Goal: Communication & Community: Share content

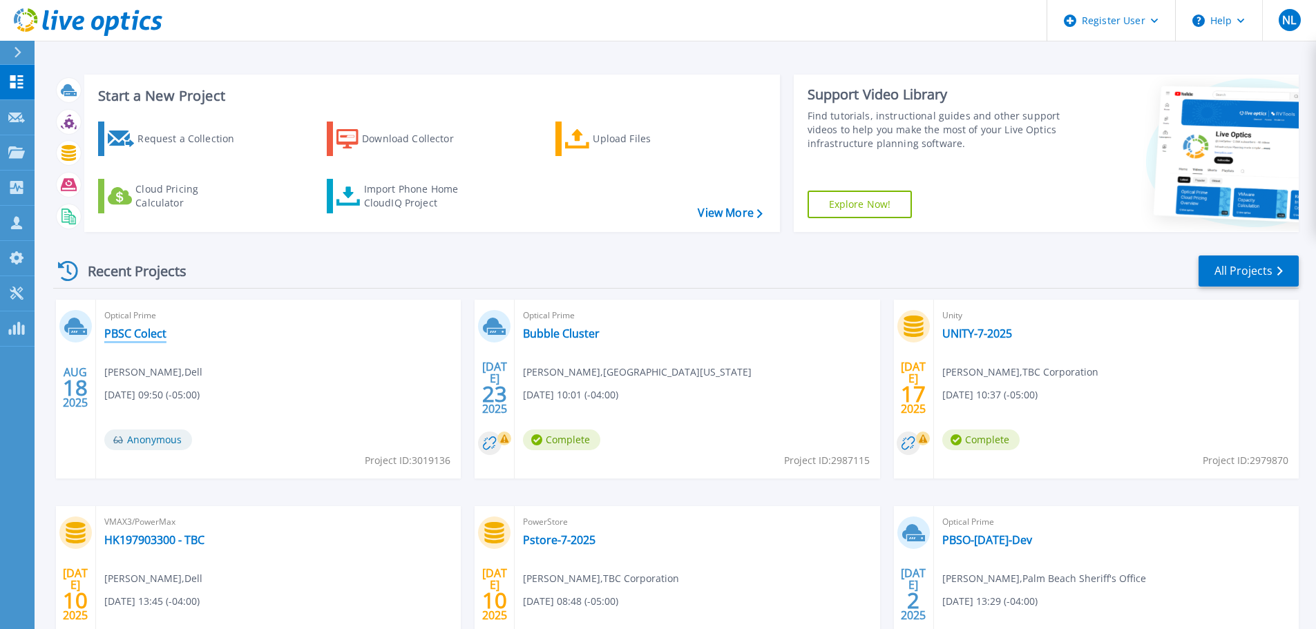
click at [122, 333] on link "PBSC Colect" at bounding box center [135, 334] width 62 height 14
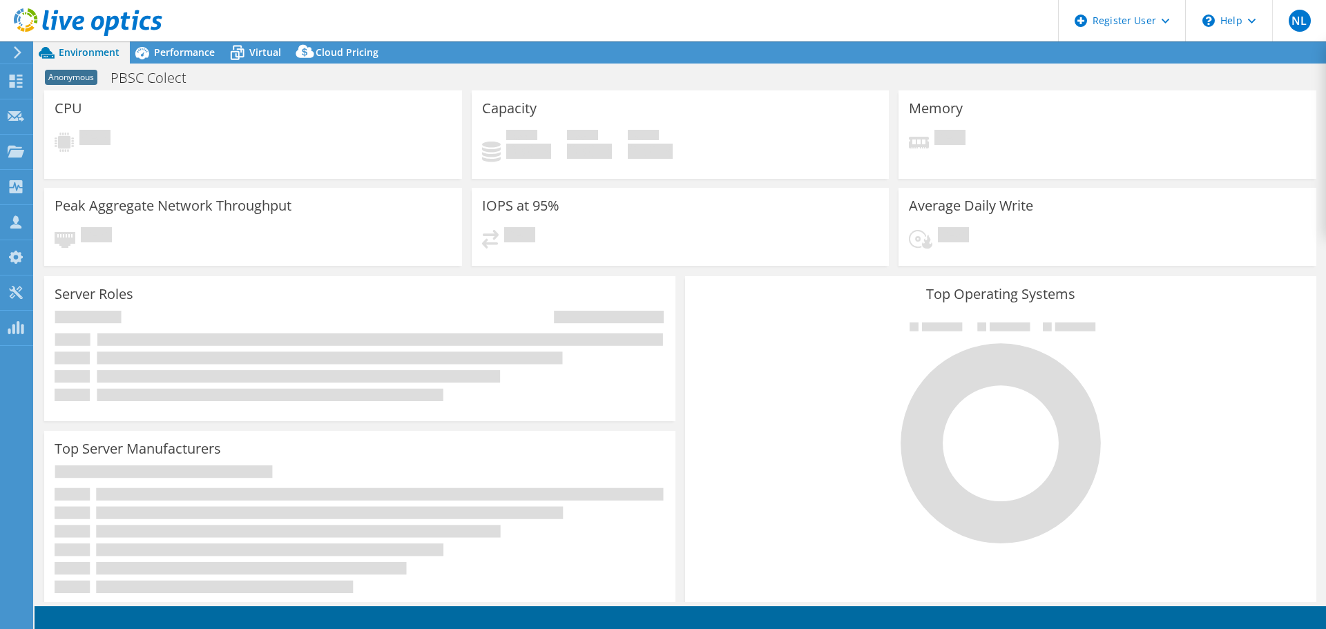
select select "USD"
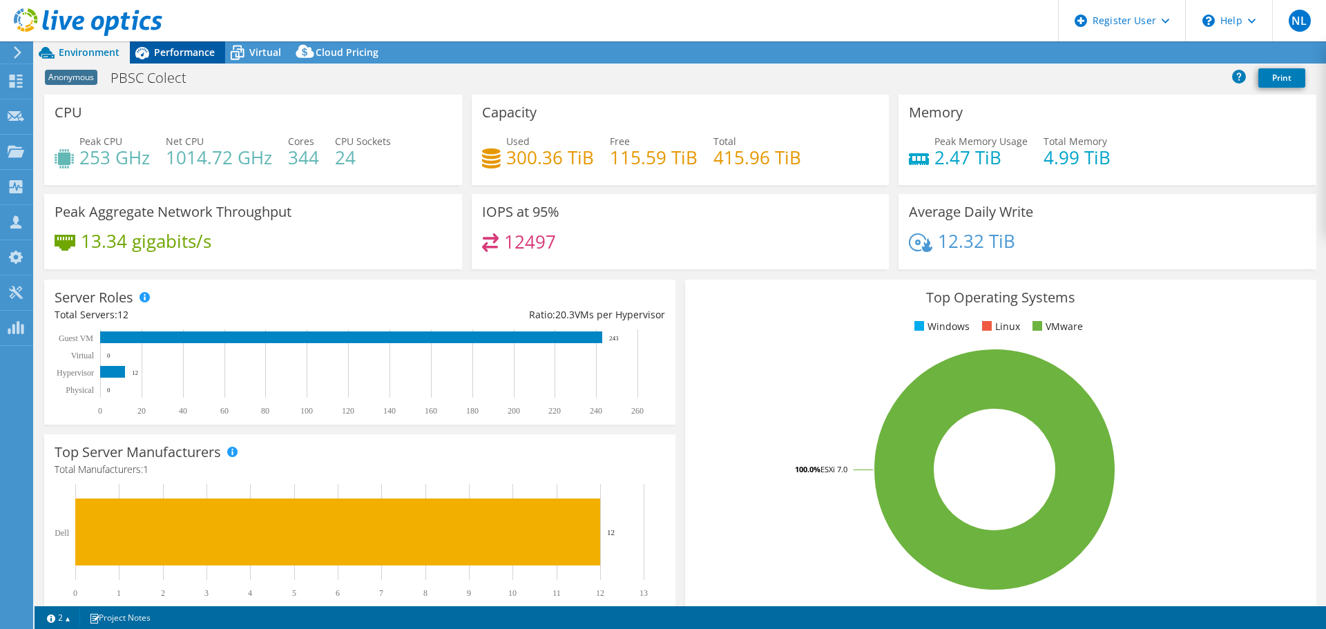
click at [191, 48] on span "Performance" at bounding box center [184, 52] width 61 height 13
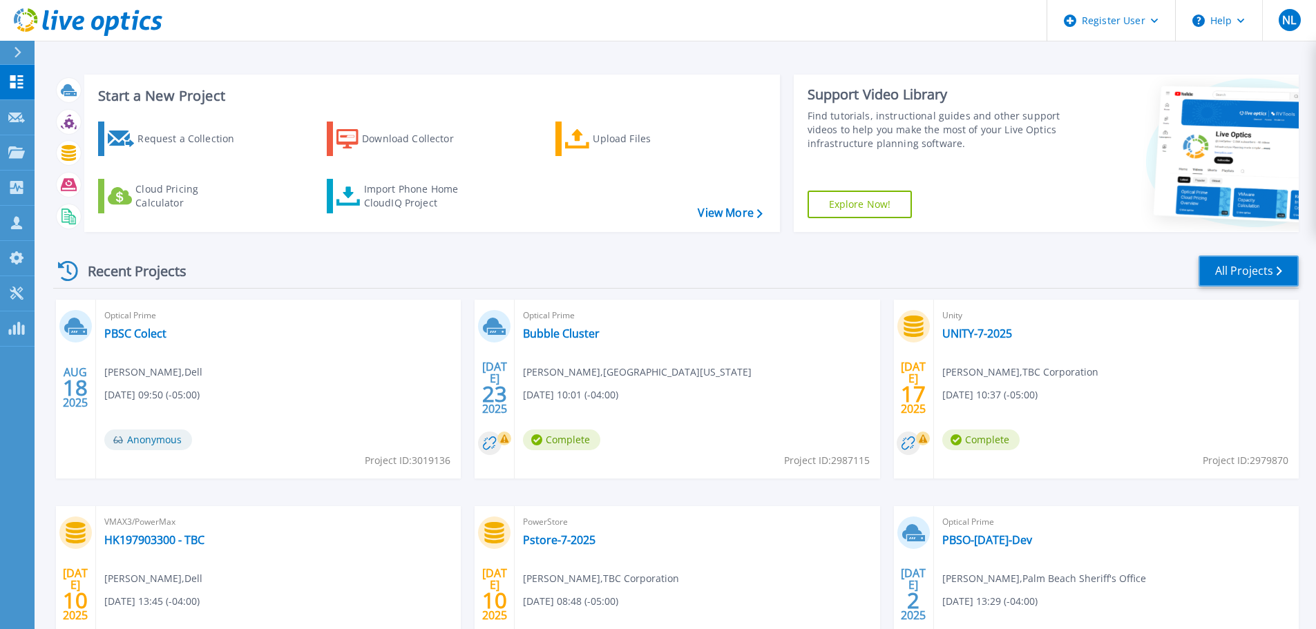
click at [1254, 272] on link "All Projects" at bounding box center [1248, 271] width 100 height 31
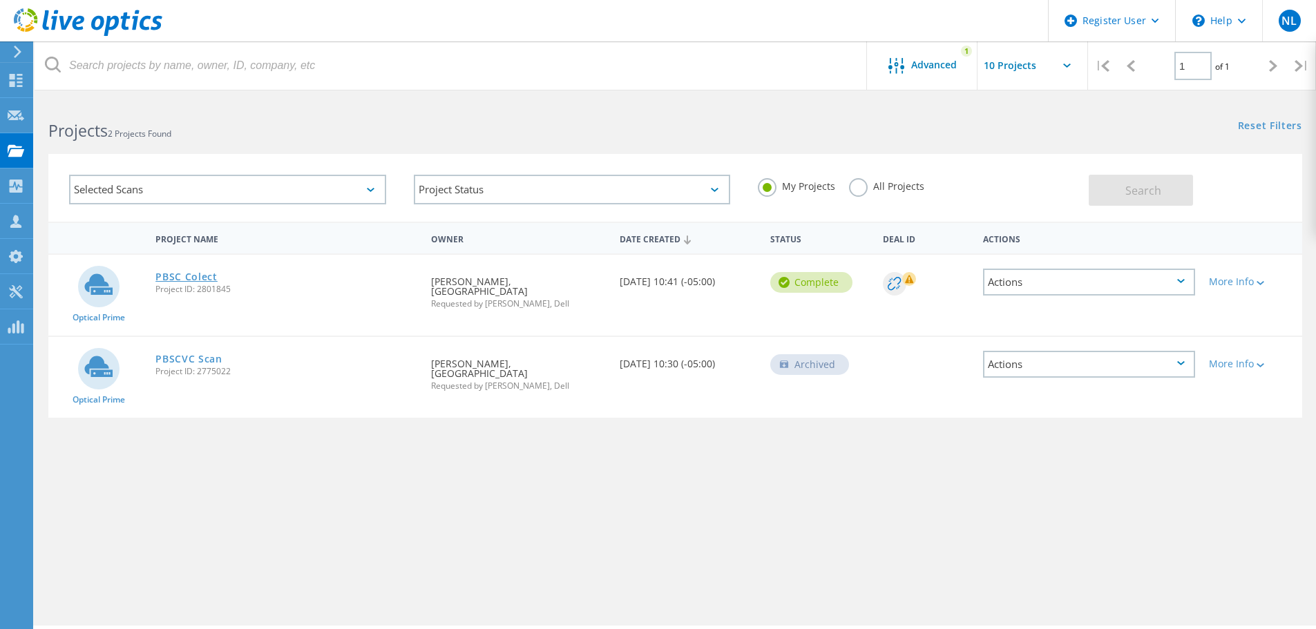
click at [174, 280] on link "PBSC Colect" at bounding box center [186, 277] width 62 height 10
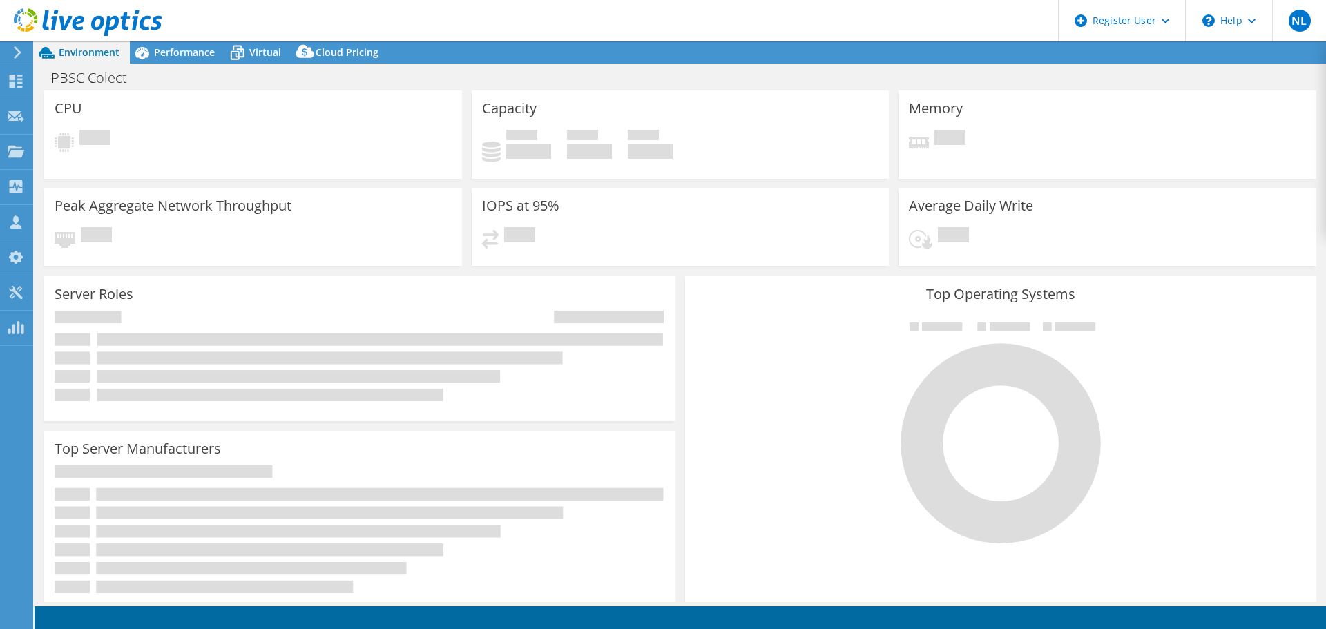
select select "USD"
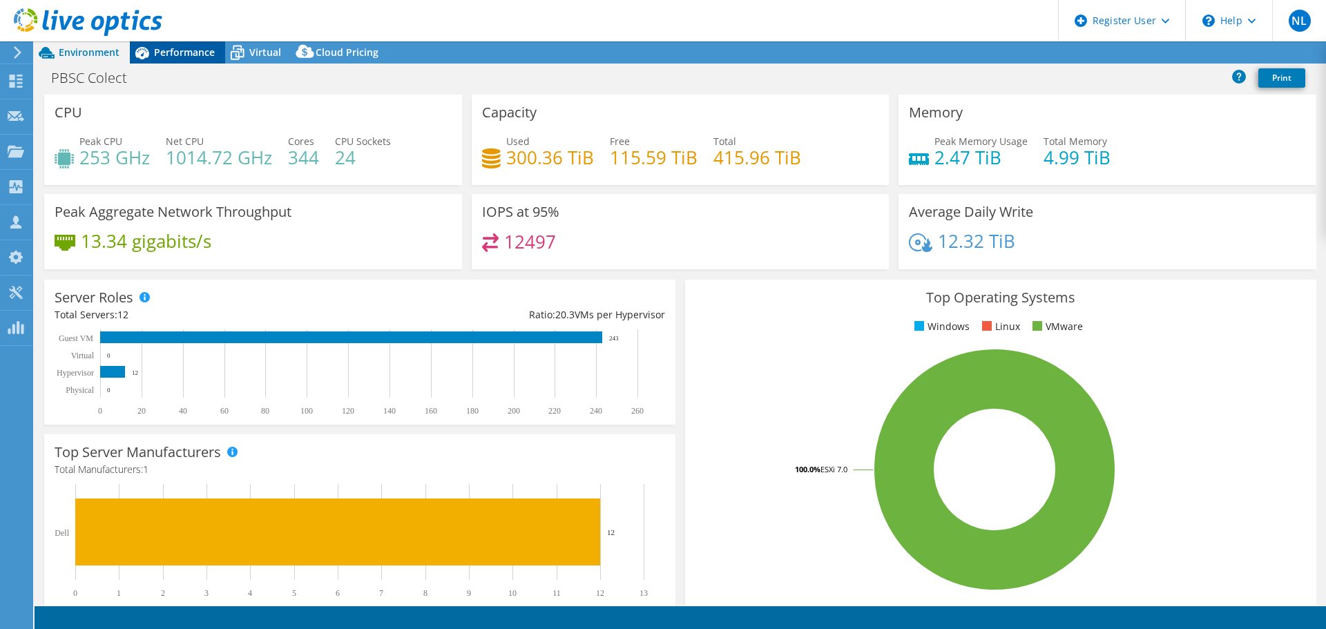
click at [173, 55] on span "Performance" at bounding box center [184, 52] width 61 height 13
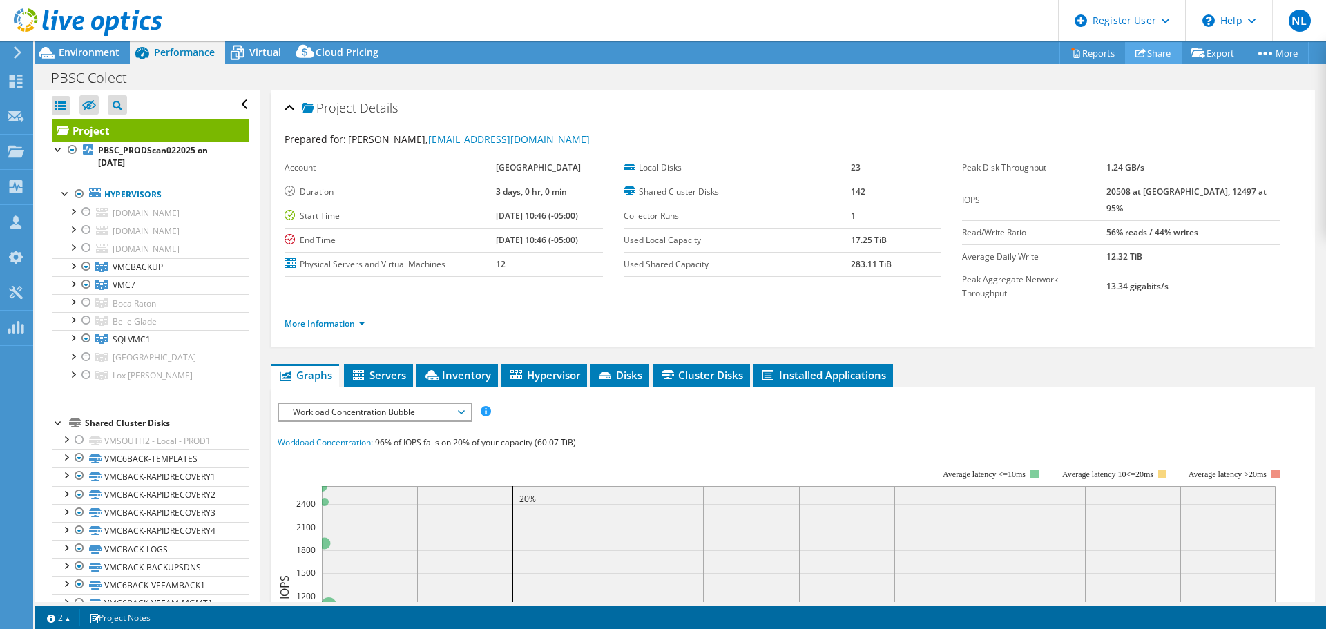
click at [1131, 59] on link "Share" at bounding box center [1153, 52] width 57 height 21
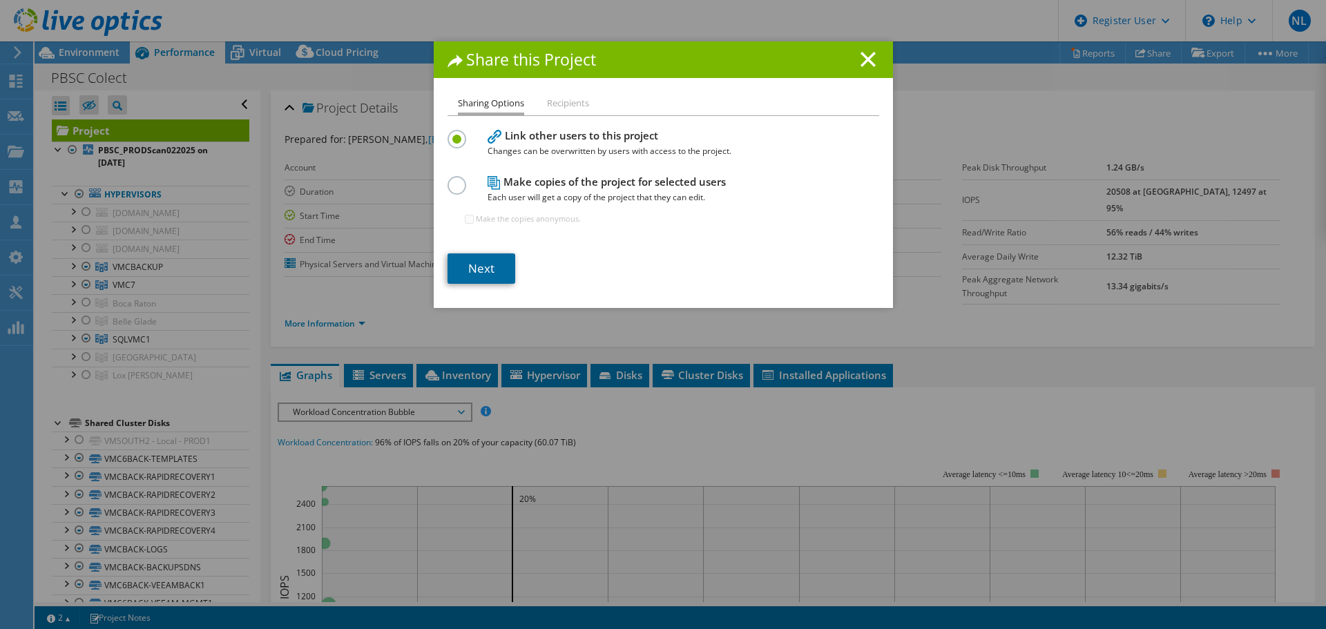
click at [491, 264] on link "Next" at bounding box center [482, 268] width 68 height 30
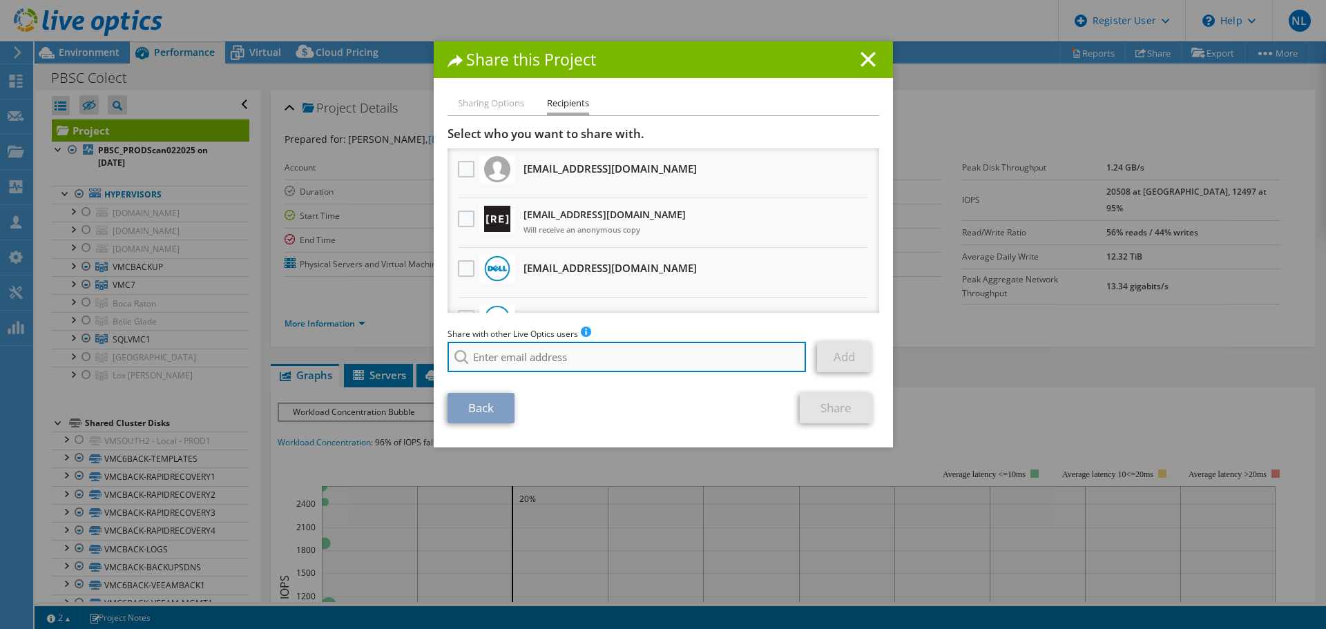
paste input "mmalouf@redesign-group.com"
type input "mmalouf@redesign-group.com"
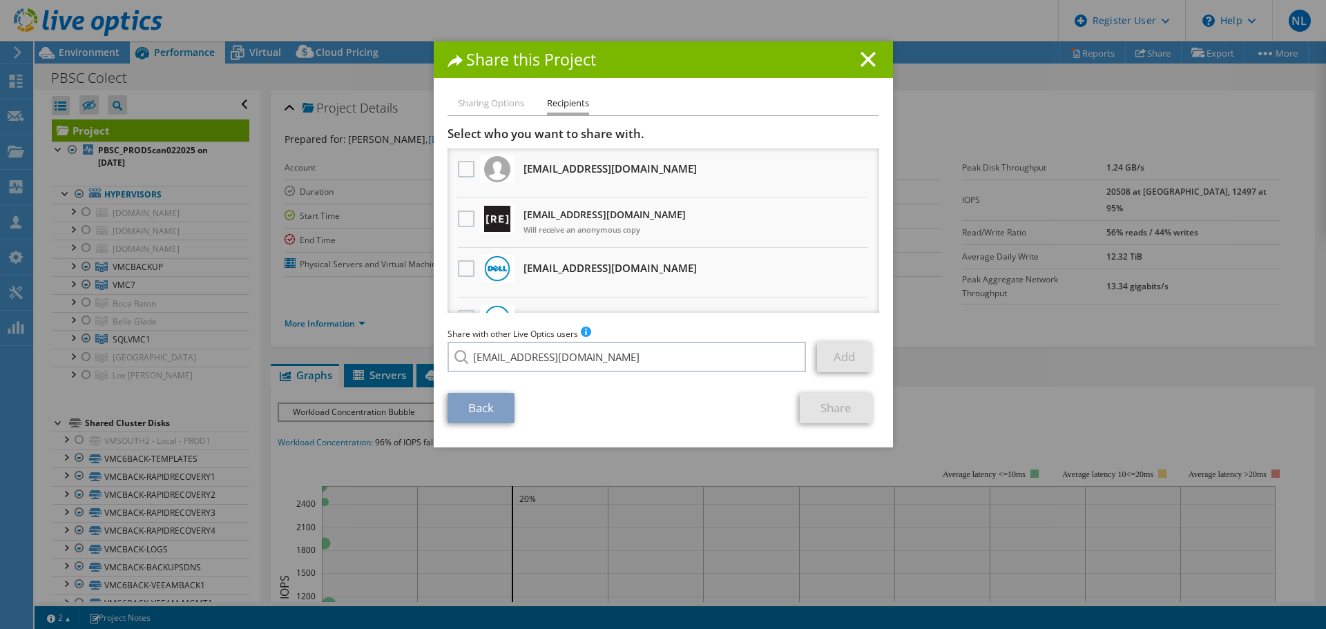
click at [554, 375] on li "mmalouf@redesign-group.com" at bounding box center [527, 366] width 159 height 17
click at [852, 363] on link "Add" at bounding box center [844, 357] width 55 height 30
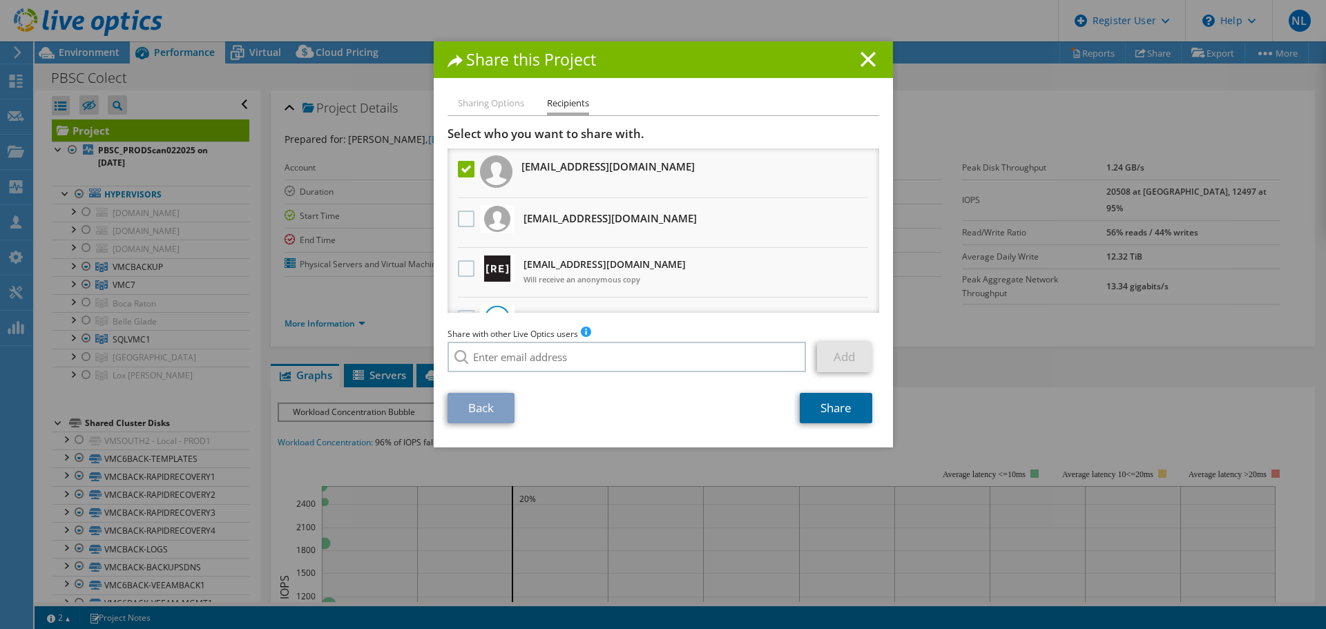
click at [829, 412] on link "Share" at bounding box center [836, 408] width 73 height 30
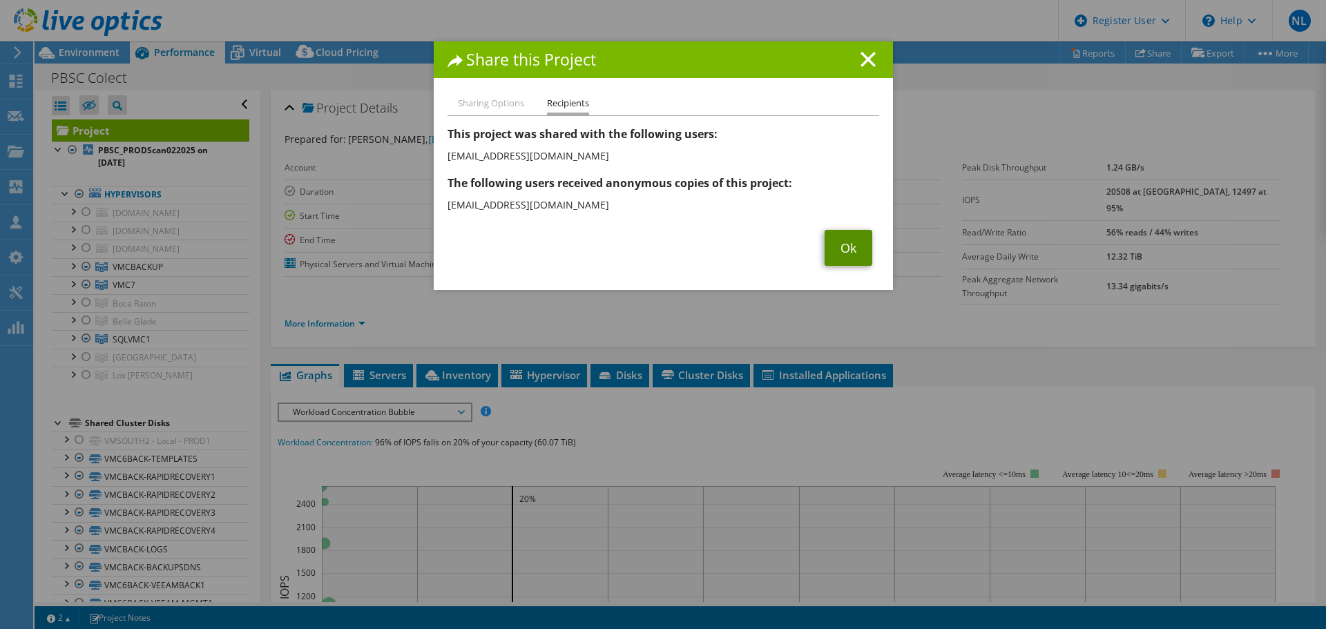
click at [837, 261] on link "Ok" at bounding box center [849, 248] width 48 height 36
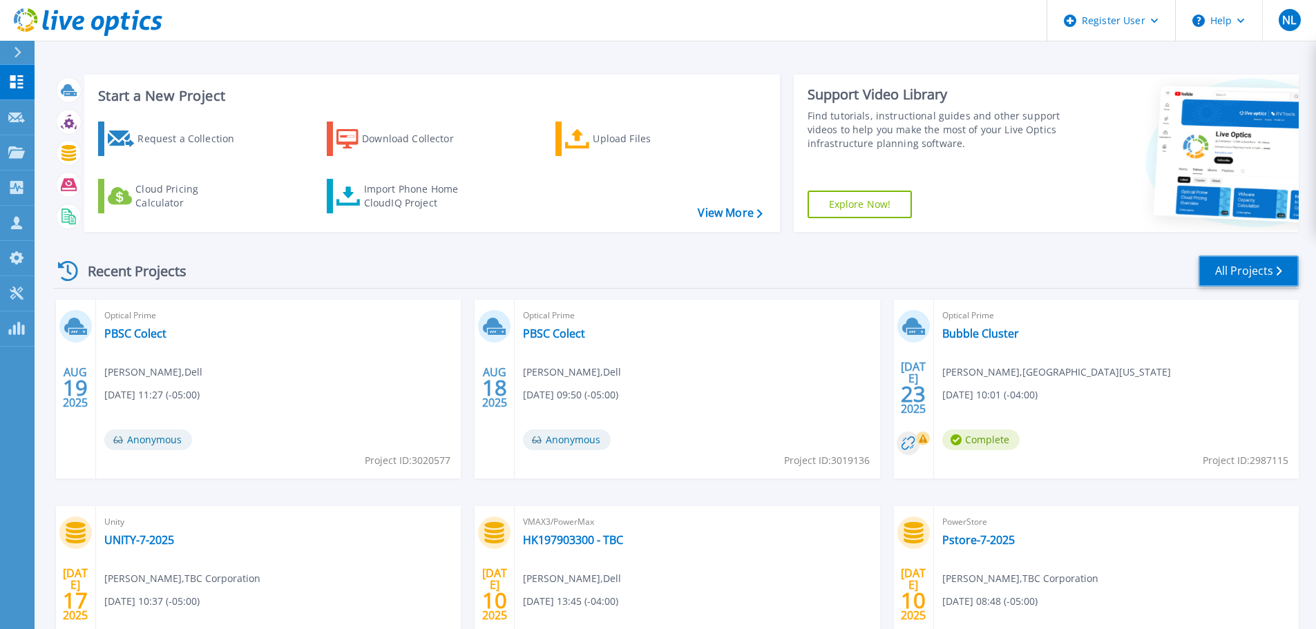
click at [1216, 267] on link "All Projects" at bounding box center [1248, 271] width 100 height 31
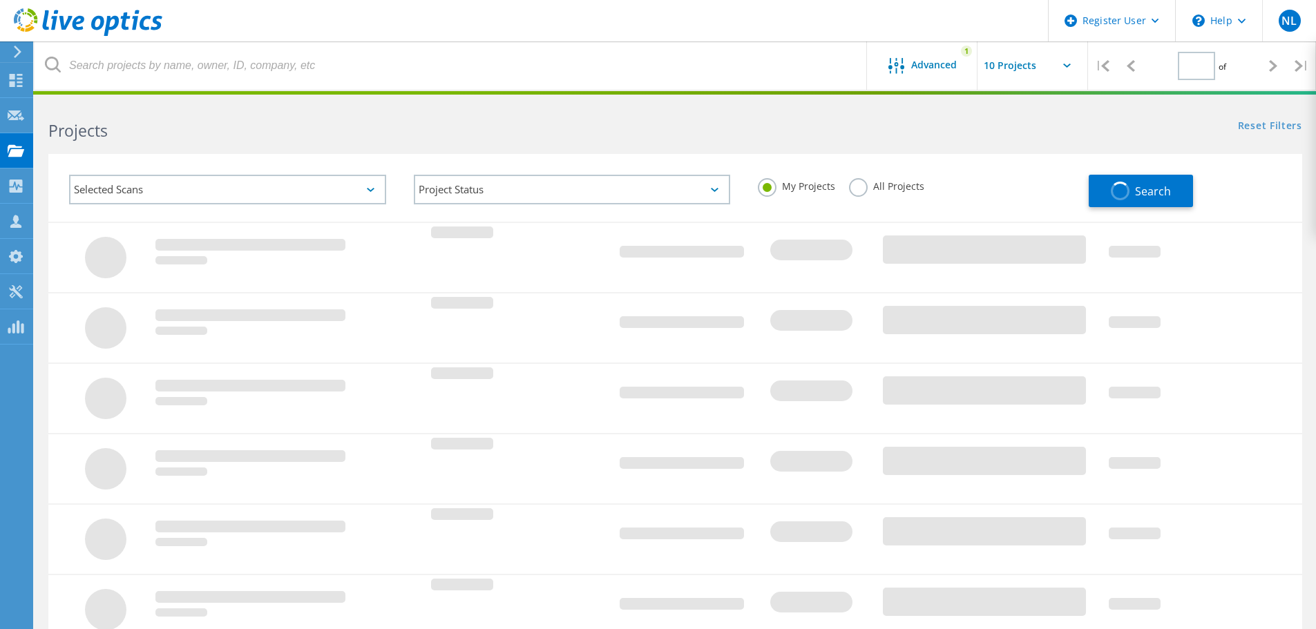
type input "1"
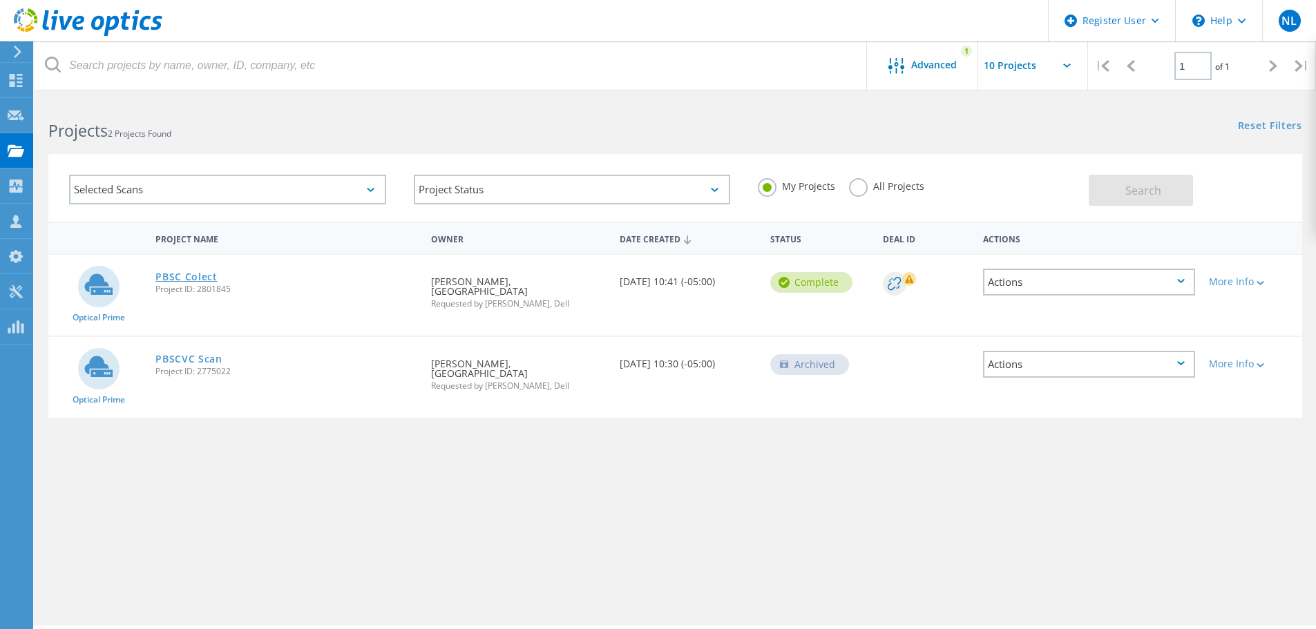
click at [177, 282] on link "PBSC Colect" at bounding box center [186, 277] width 62 height 10
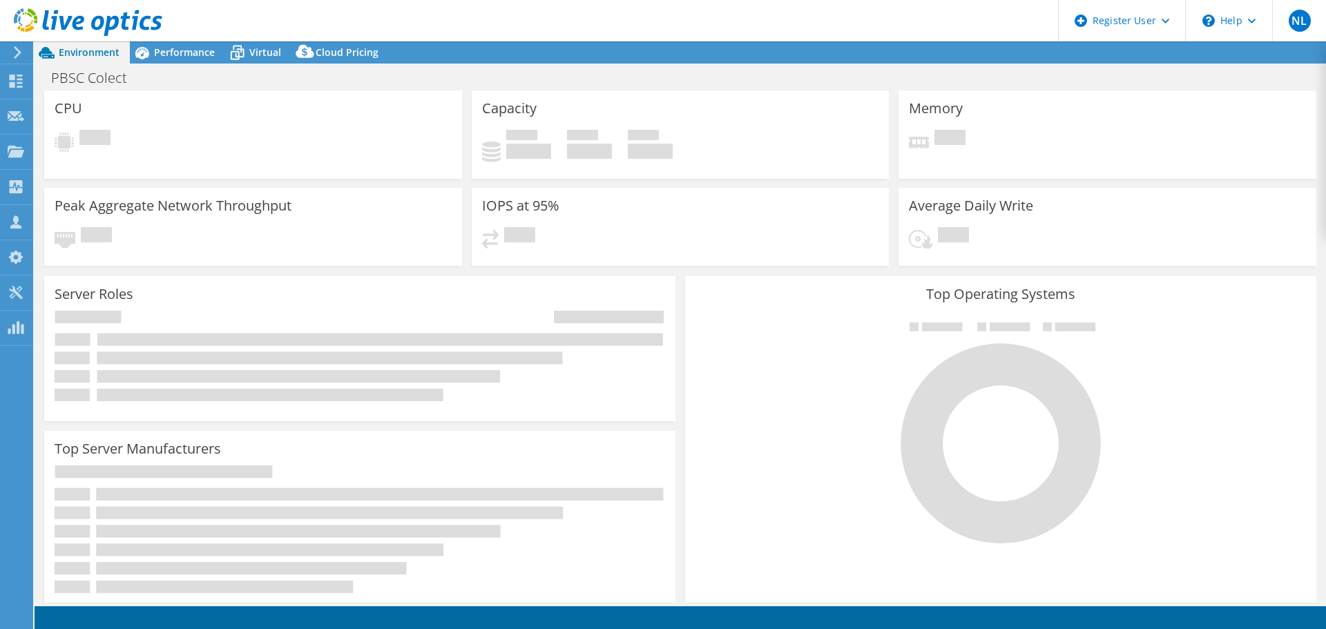
select select "USD"
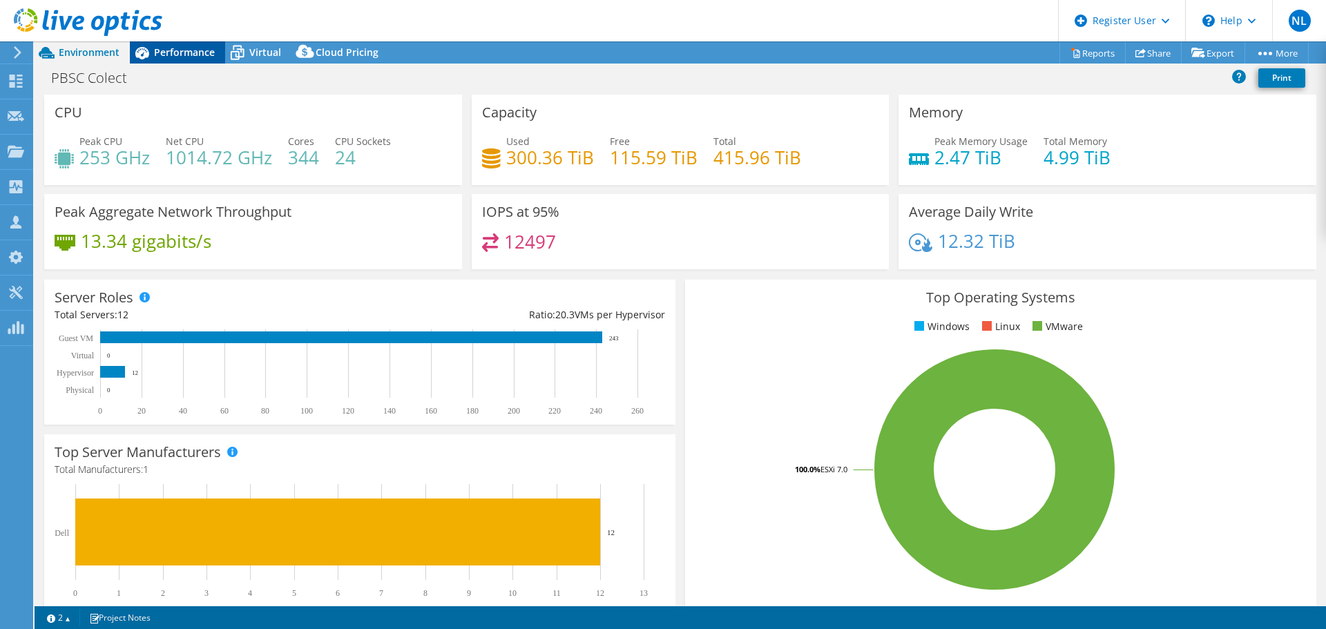
click at [191, 53] on span "Performance" at bounding box center [184, 52] width 61 height 13
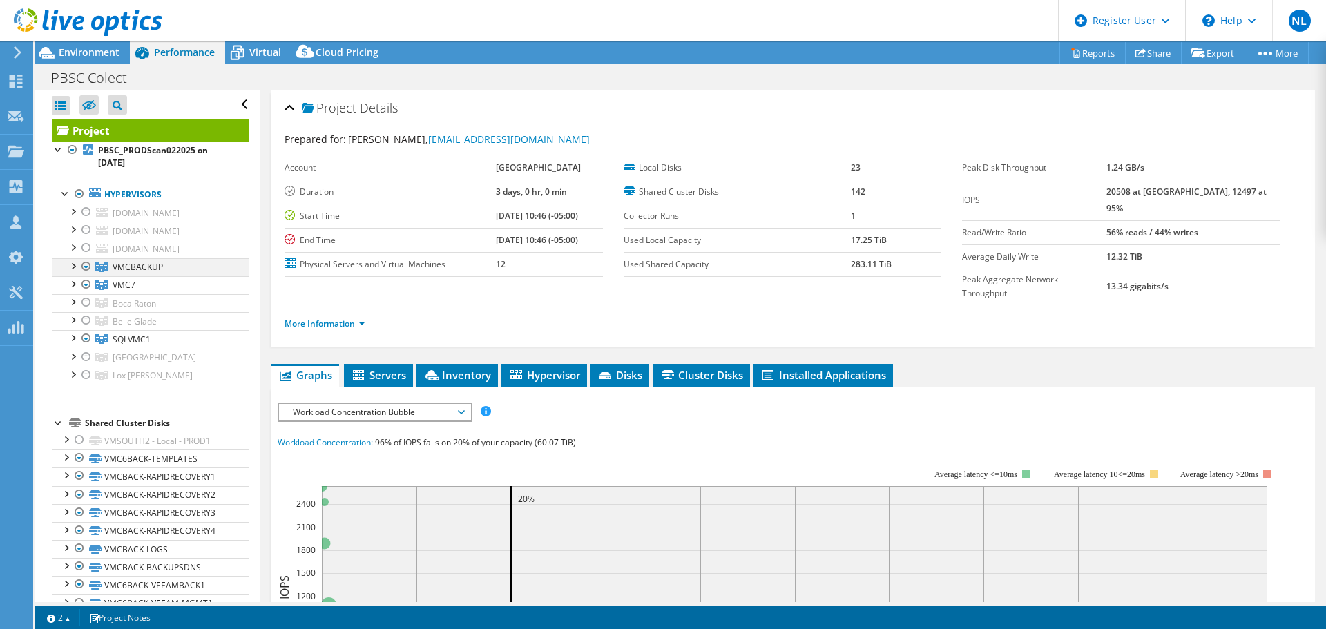
click at [75, 266] on div at bounding box center [73, 265] width 14 height 14
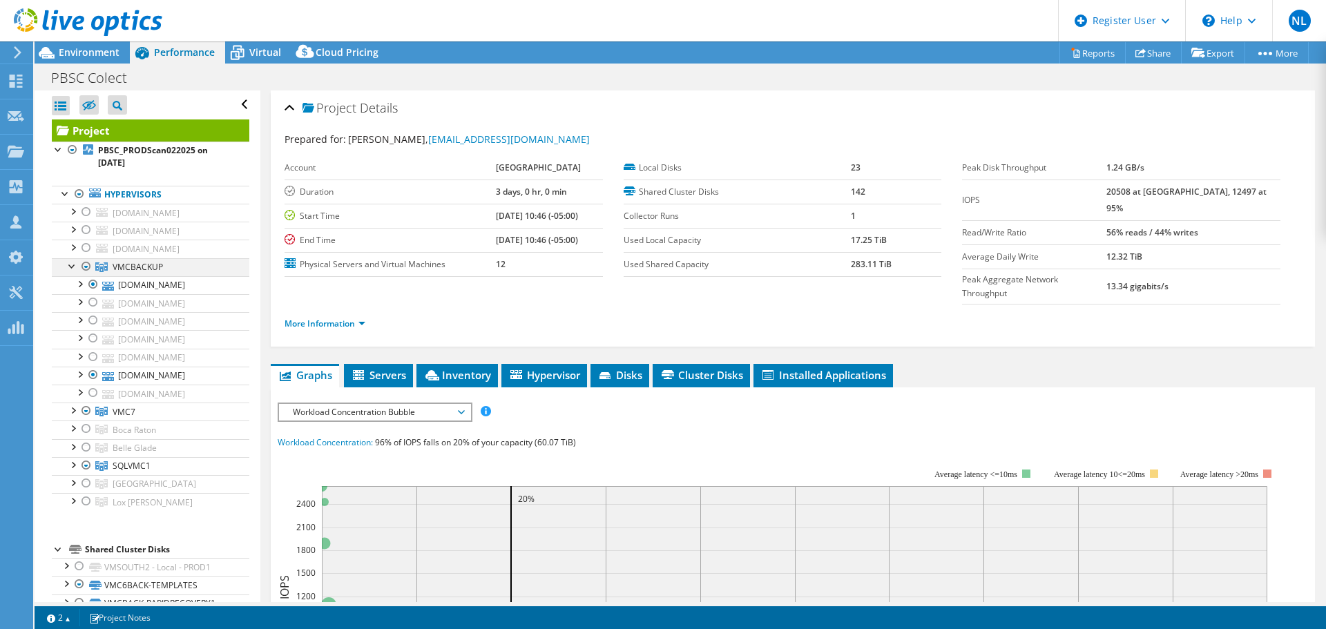
click at [86, 268] on div at bounding box center [86, 266] width 14 height 17
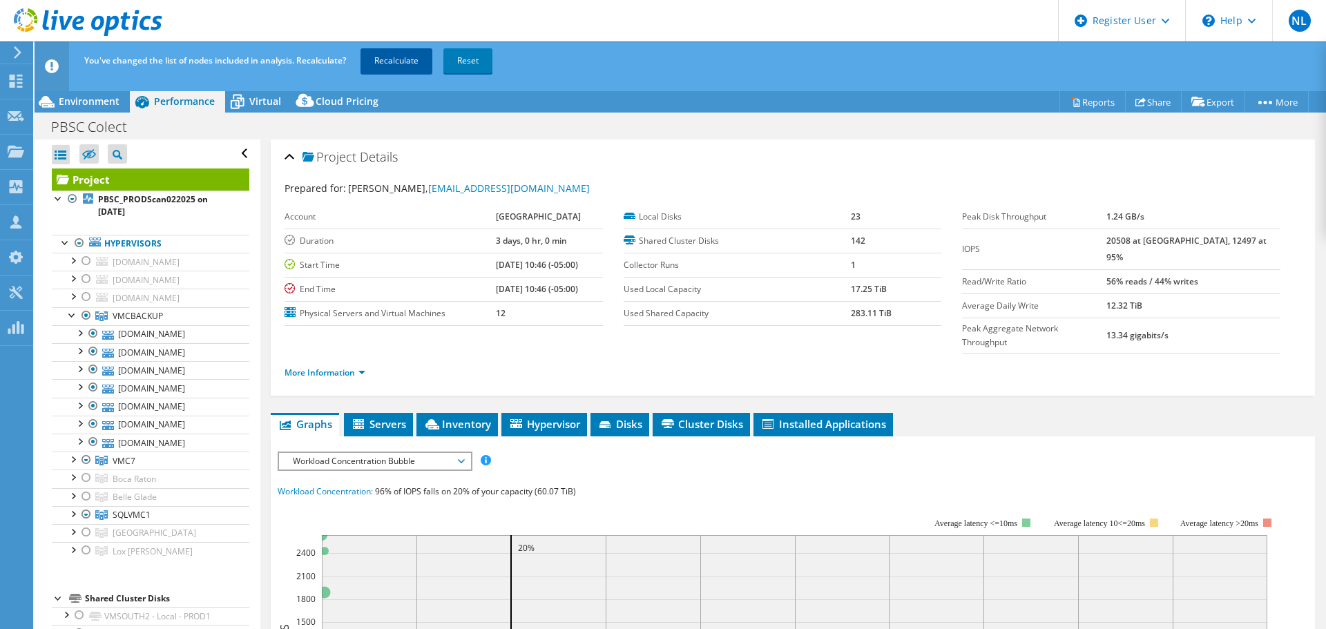
click at [398, 61] on link "Recalculate" at bounding box center [397, 60] width 72 height 25
click at [103, 97] on span "Environment" at bounding box center [89, 101] width 61 height 13
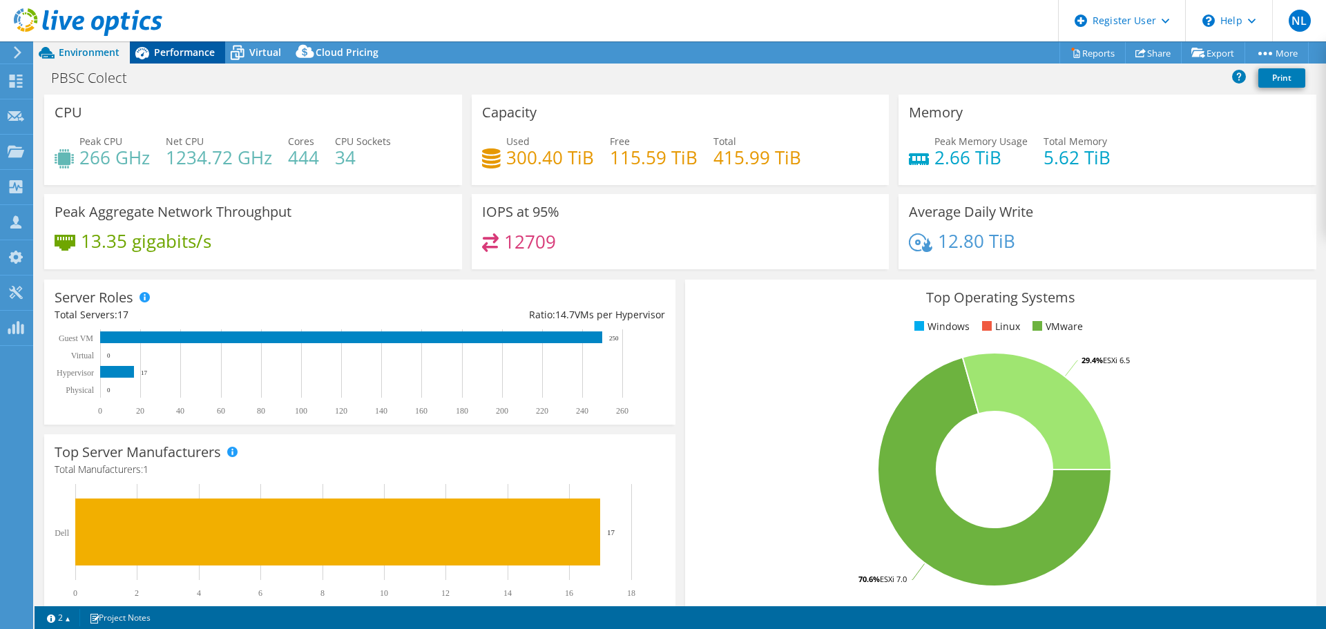
click at [182, 44] on div "Performance" at bounding box center [177, 52] width 95 height 22
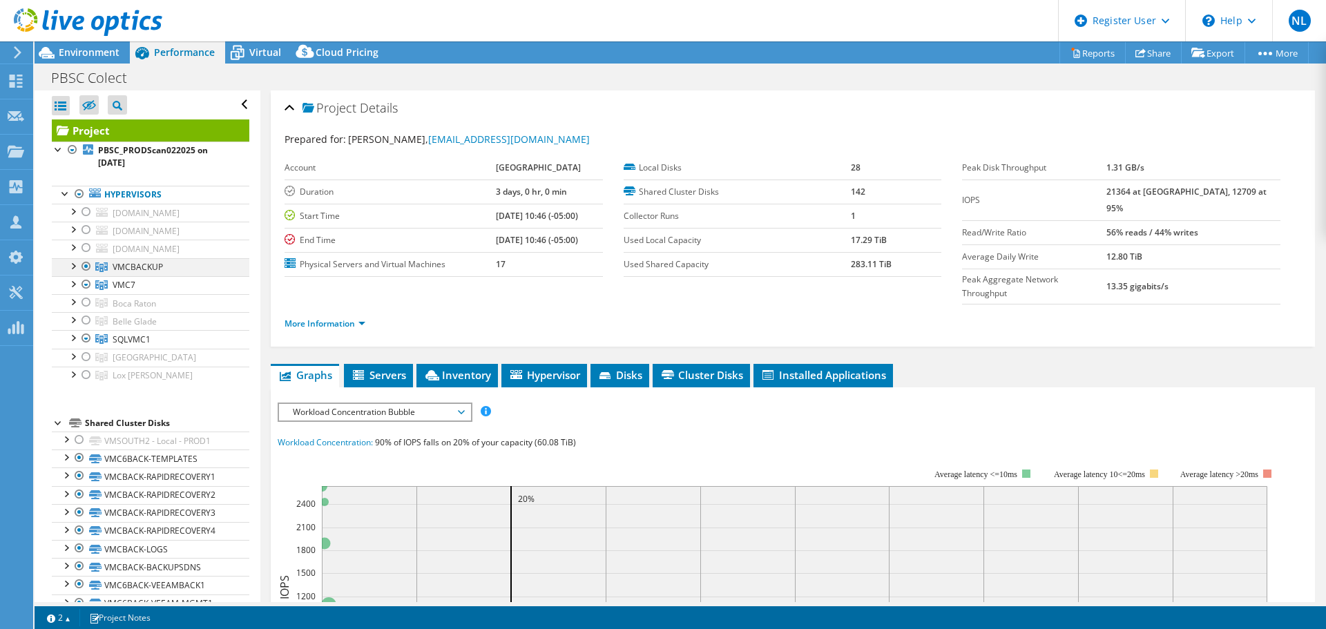
click at [72, 264] on div at bounding box center [73, 265] width 14 height 14
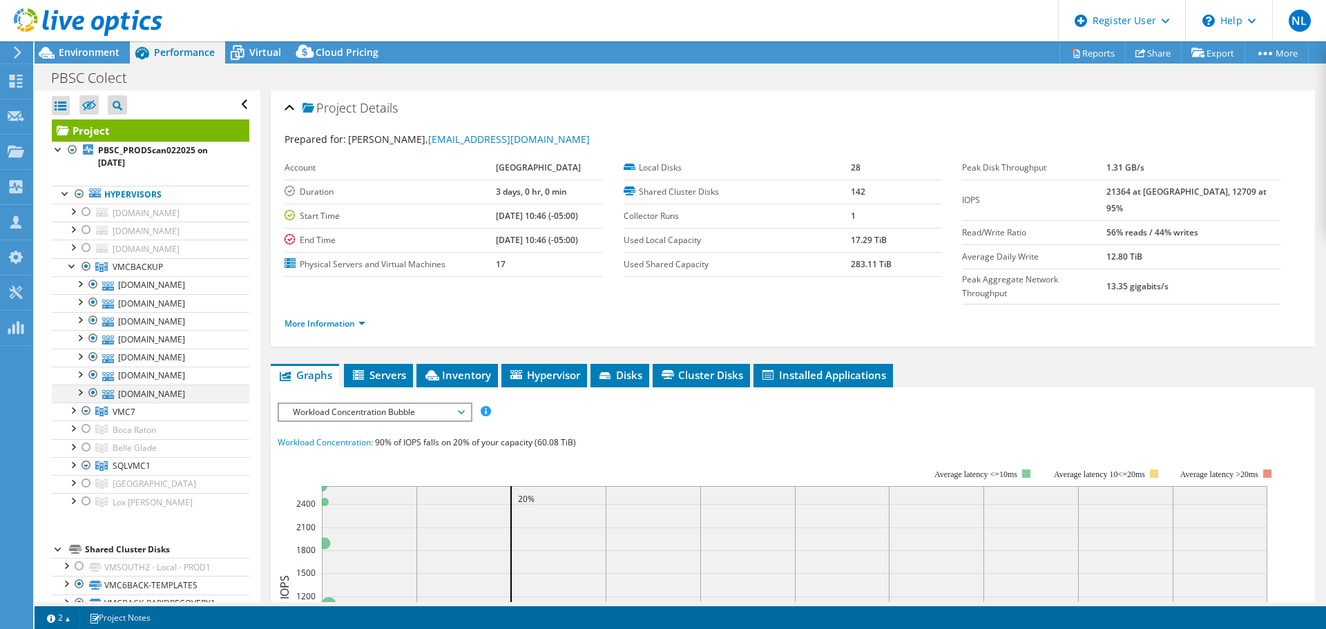
click at [92, 390] on div at bounding box center [93, 393] width 14 height 17
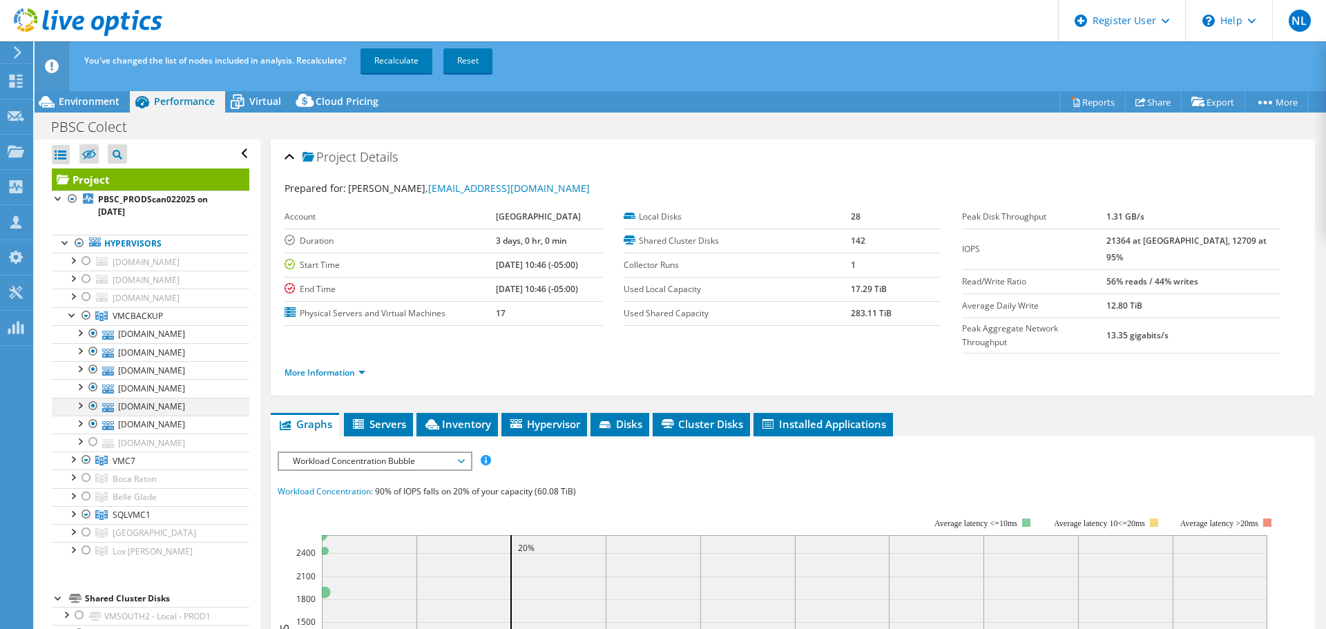
click at [92, 408] on div at bounding box center [93, 406] width 14 height 17
click at [95, 392] on div at bounding box center [93, 387] width 14 height 17
click at [92, 372] on div at bounding box center [93, 369] width 14 height 17
click at [91, 354] on div at bounding box center [93, 351] width 14 height 17
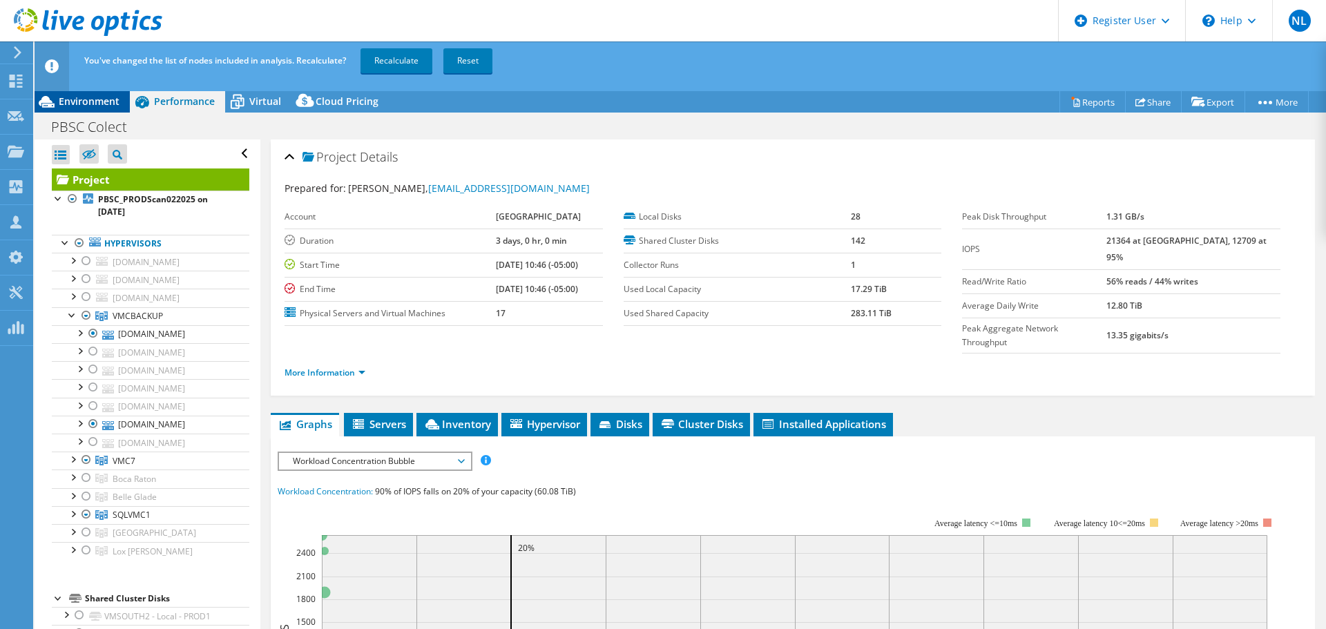
click at [93, 104] on span "Environment" at bounding box center [89, 101] width 61 height 13
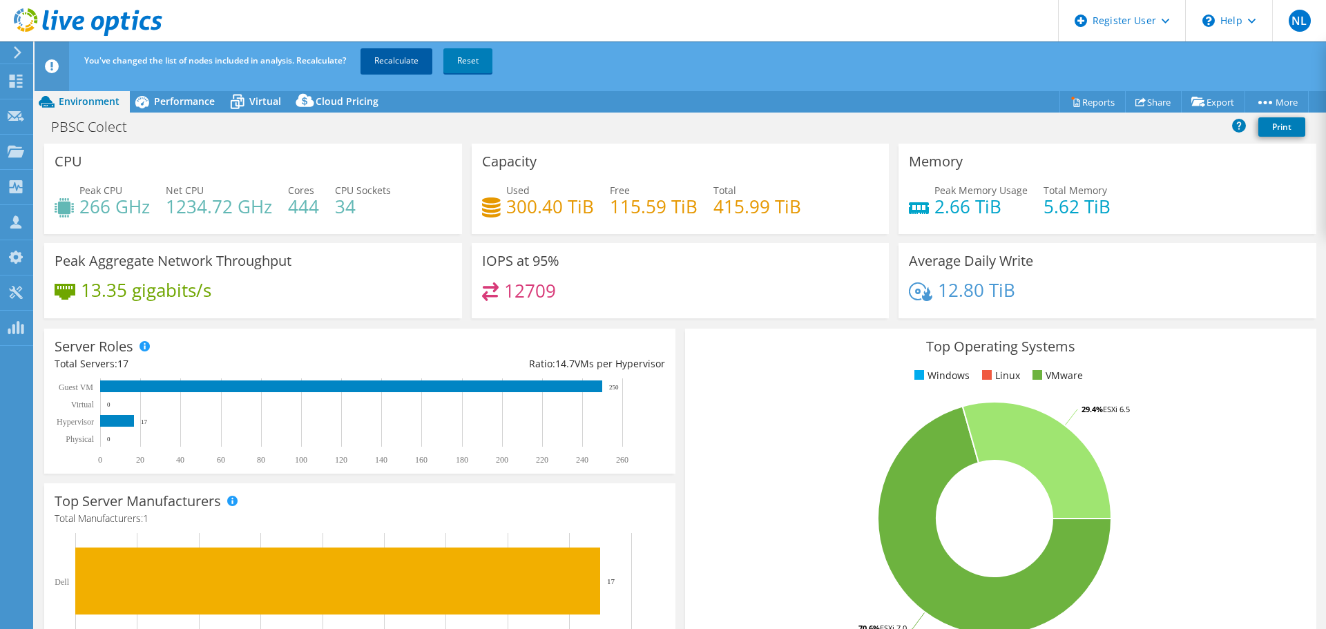
click at [379, 55] on link "Recalculate" at bounding box center [397, 60] width 72 height 25
